Goal: Task Accomplishment & Management: Use online tool/utility

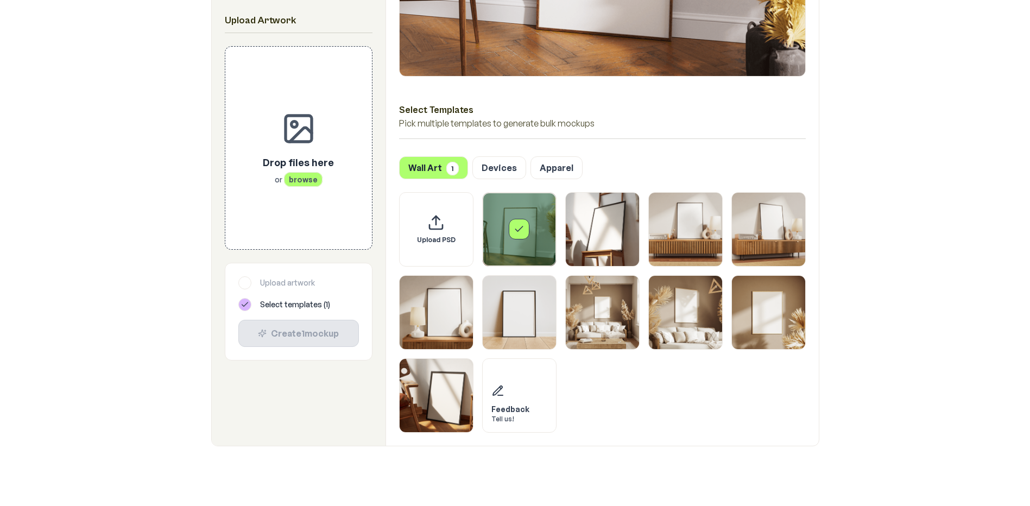
scroll to position [217, 0]
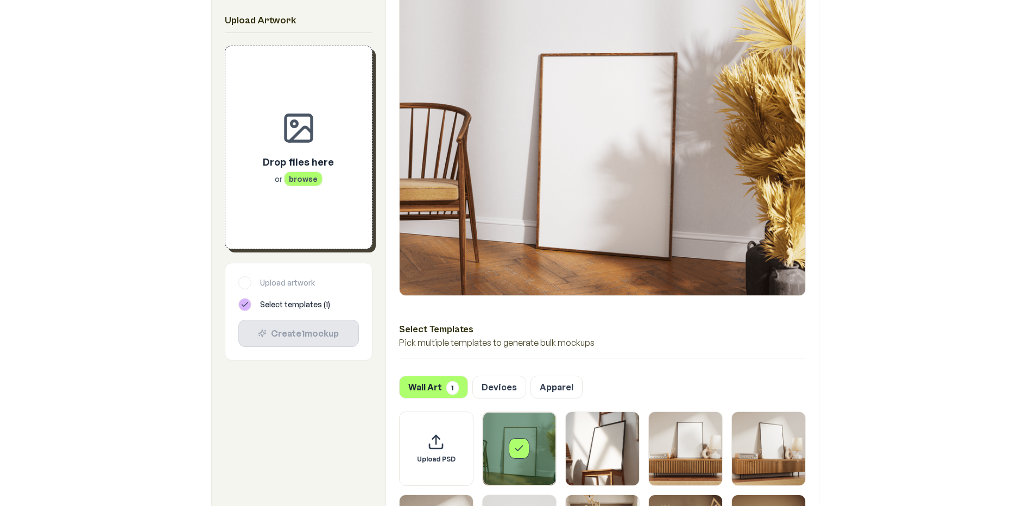
click at [308, 182] on span "browse" at bounding box center [303, 179] width 39 height 15
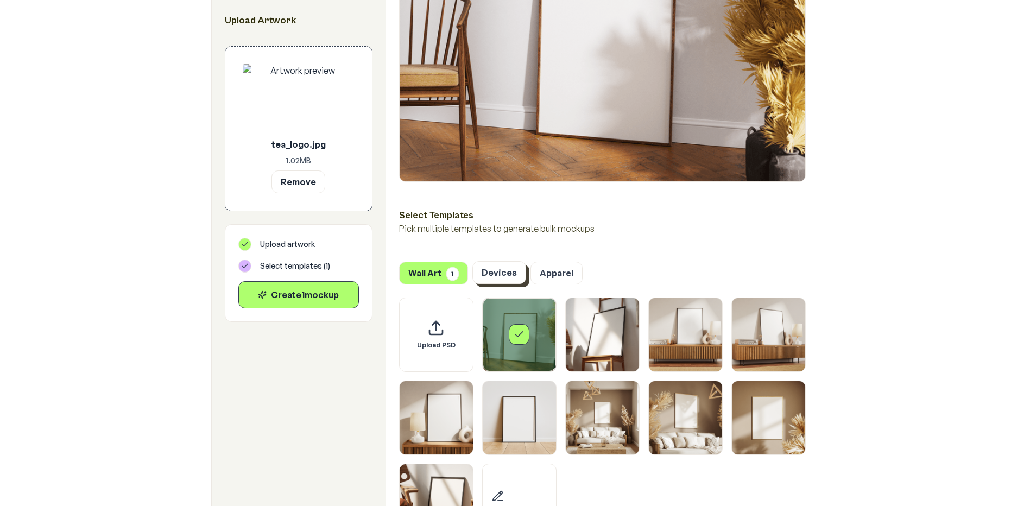
scroll to position [434, 0]
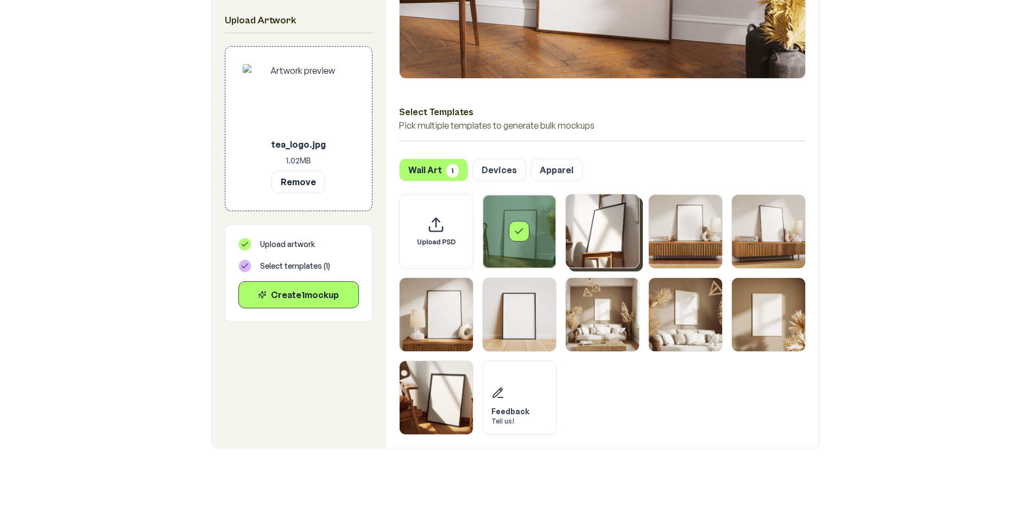
click at [610, 225] on img "Select template Framed Poster 2" at bounding box center [602, 230] width 73 height 73
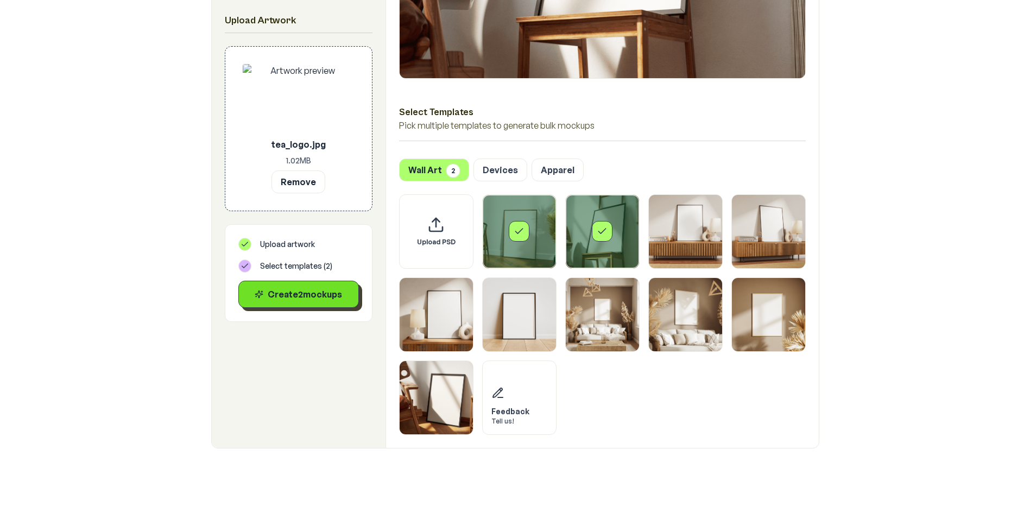
click at [299, 302] on button "Create 2 mockup s" at bounding box center [298, 294] width 121 height 27
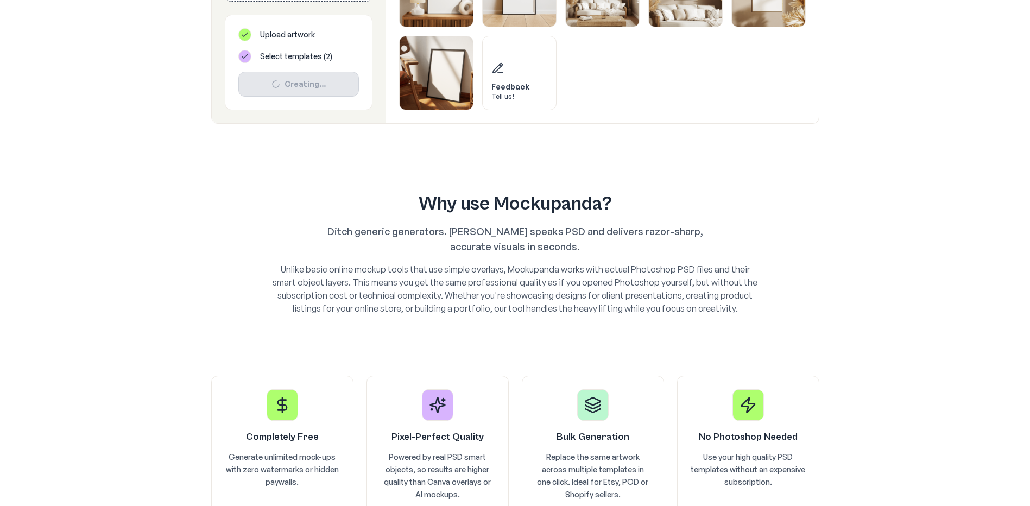
scroll to position [543, 0]
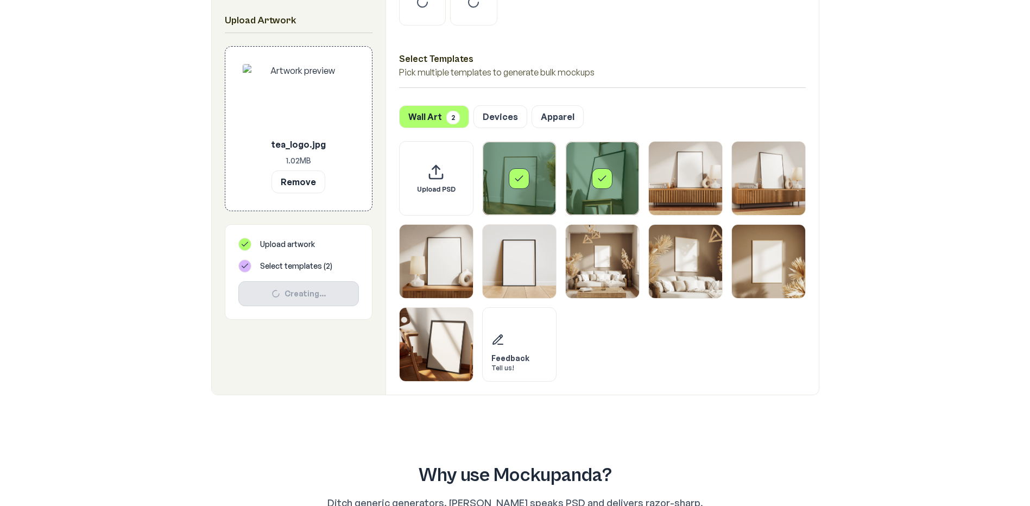
click at [598, 179] on icon "Select template Framed Poster 2" at bounding box center [601, 178] width 7 height 5
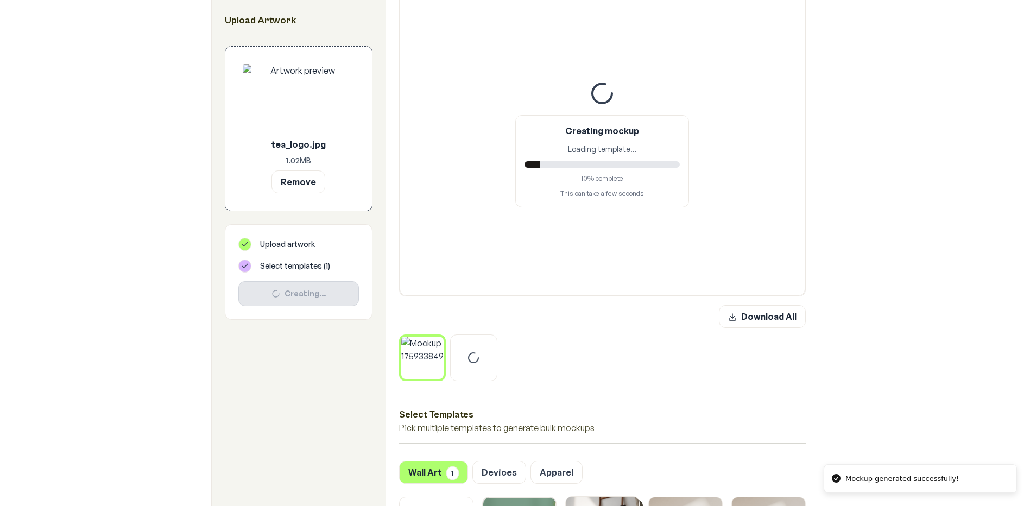
scroll to position [217, 0]
click at [428, 369] on img at bounding box center [422, 357] width 43 height 43
click at [483, 371] on div at bounding box center [473, 357] width 47 height 47
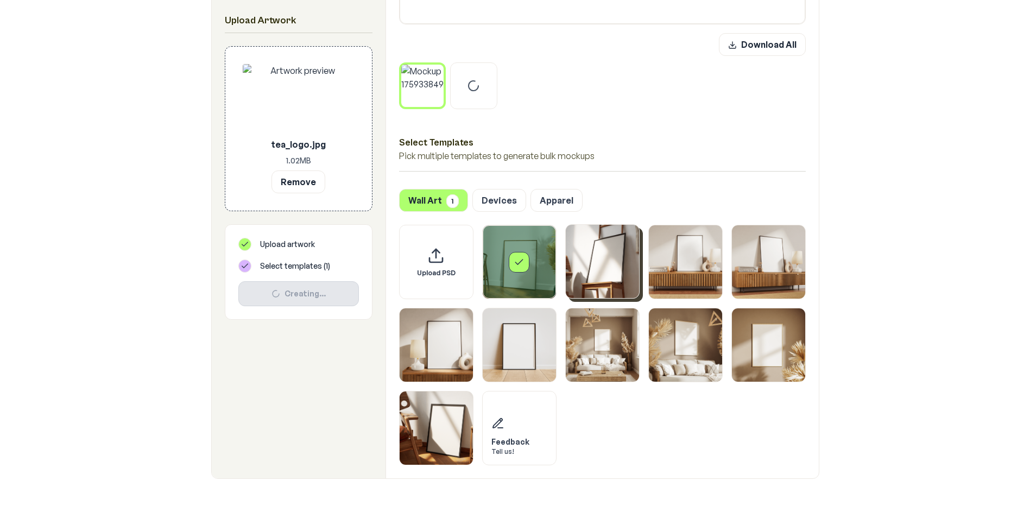
click at [600, 264] on img "Select template Framed Poster 2" at bounding box center [602, 261] width 73 height 73
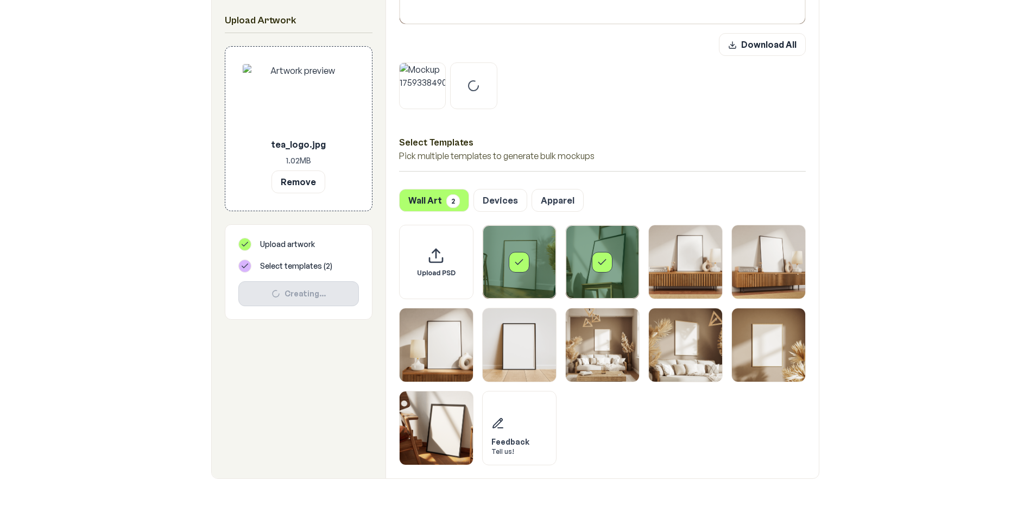
click at [600, 264] on icon "Select template Framed Poster 2" at bounding box center [601, 262] width 7 height 5
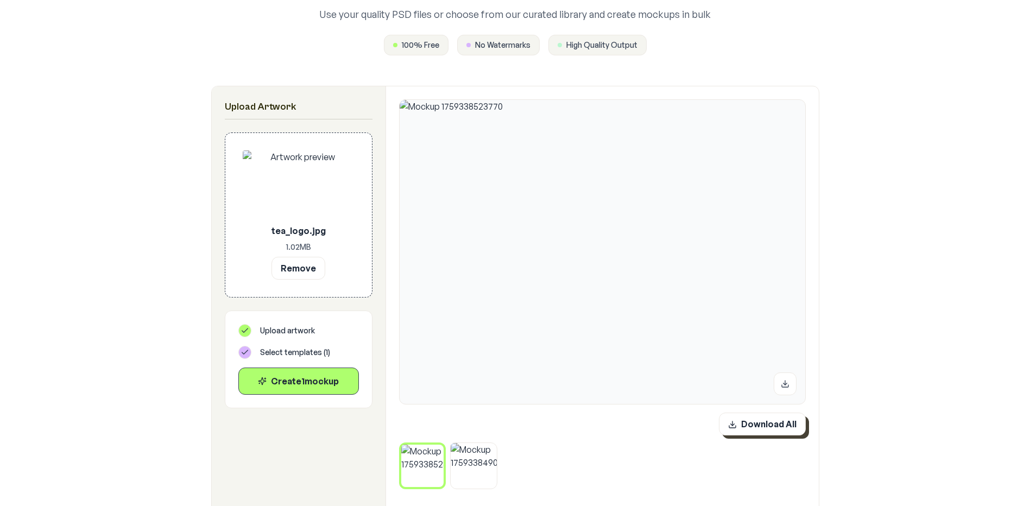
click at [770, 421] on button "Download All" at bounding box center [762, 424] width 87 height 23
